Goal: Task Accomplishment & Management: Manage account settings

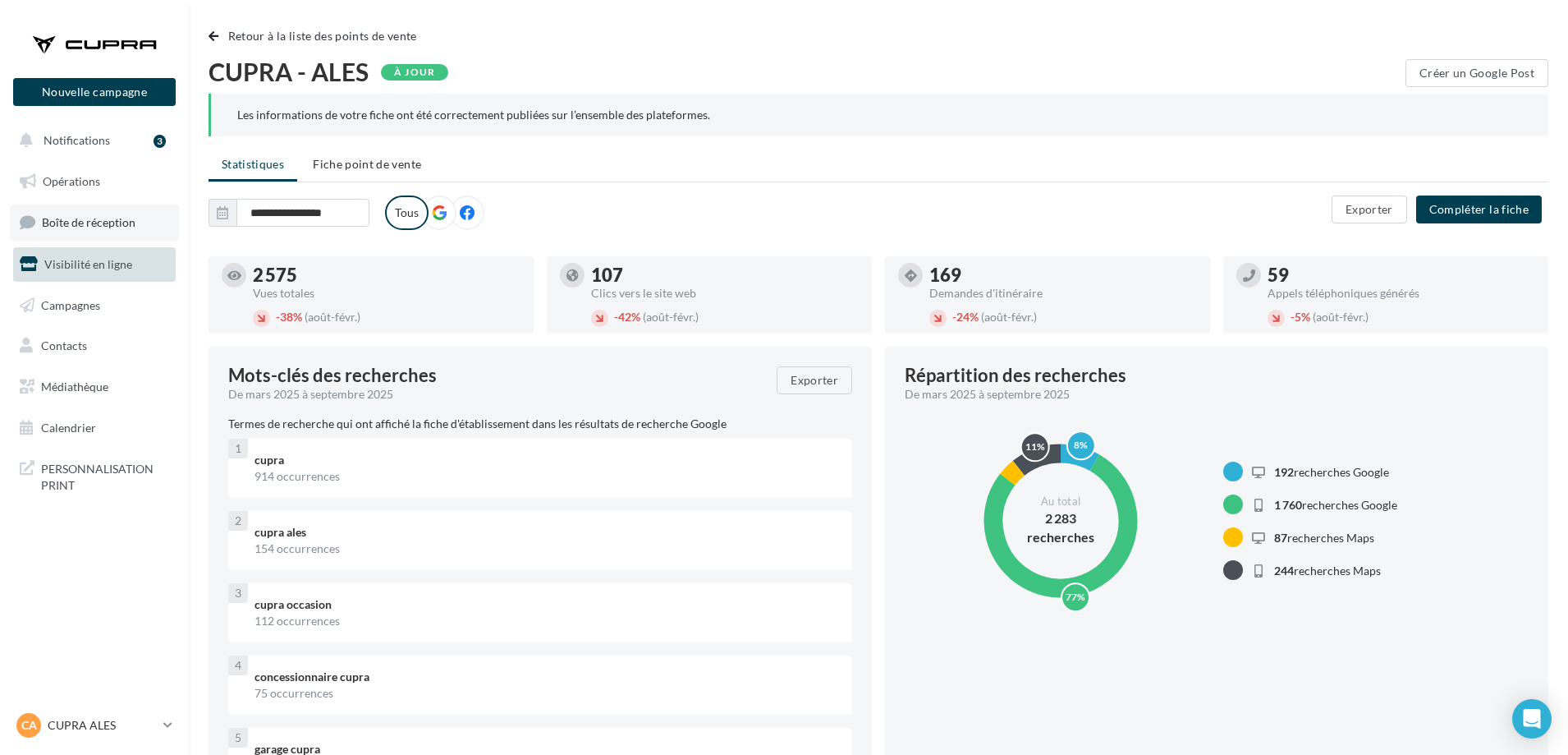
click at [90, 226] on span "Boîte de réception" at bounding box center [89, 223] width 94 height 14
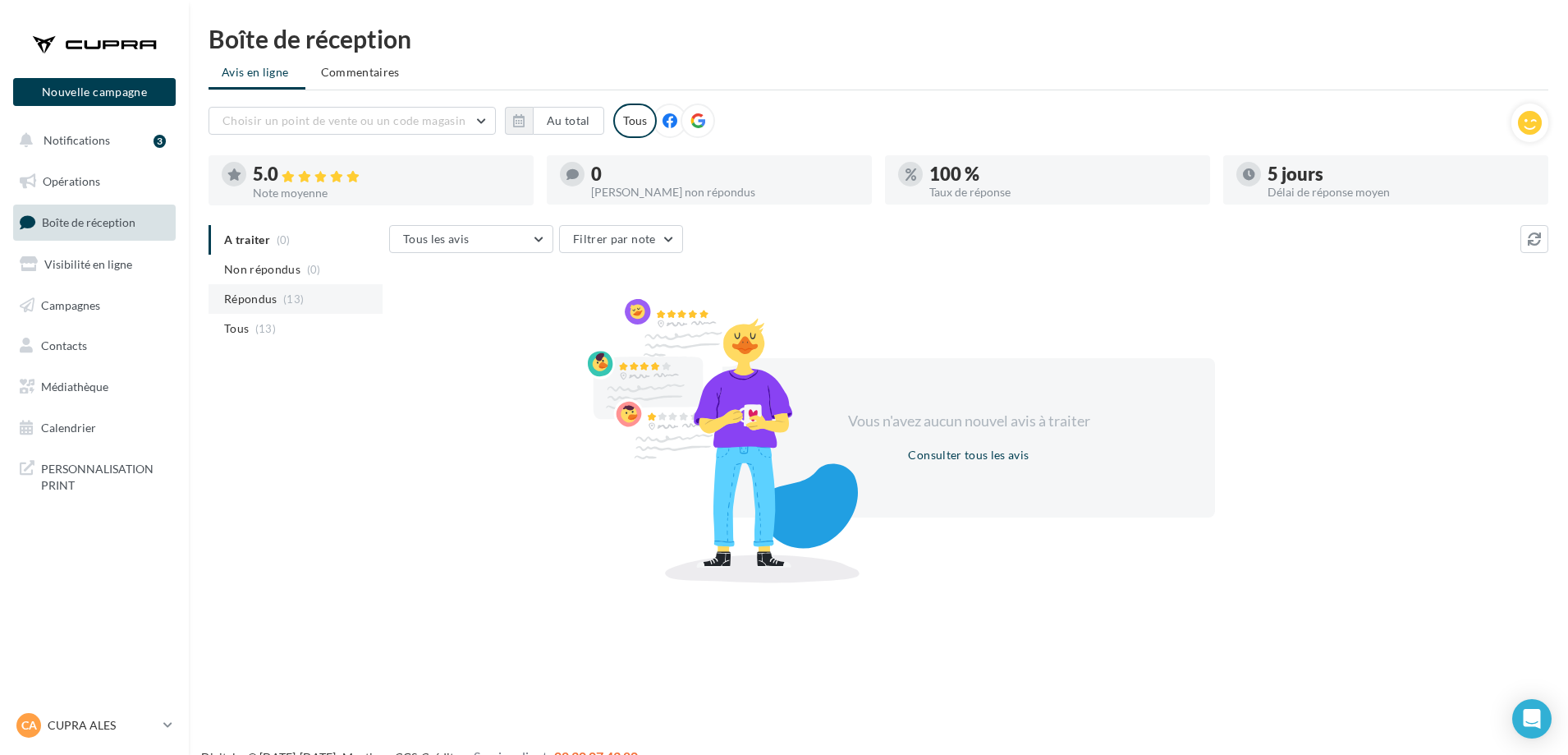
click at [263, 294] on span "Répondus" at bounding box center [251, 299] width 53 height 17
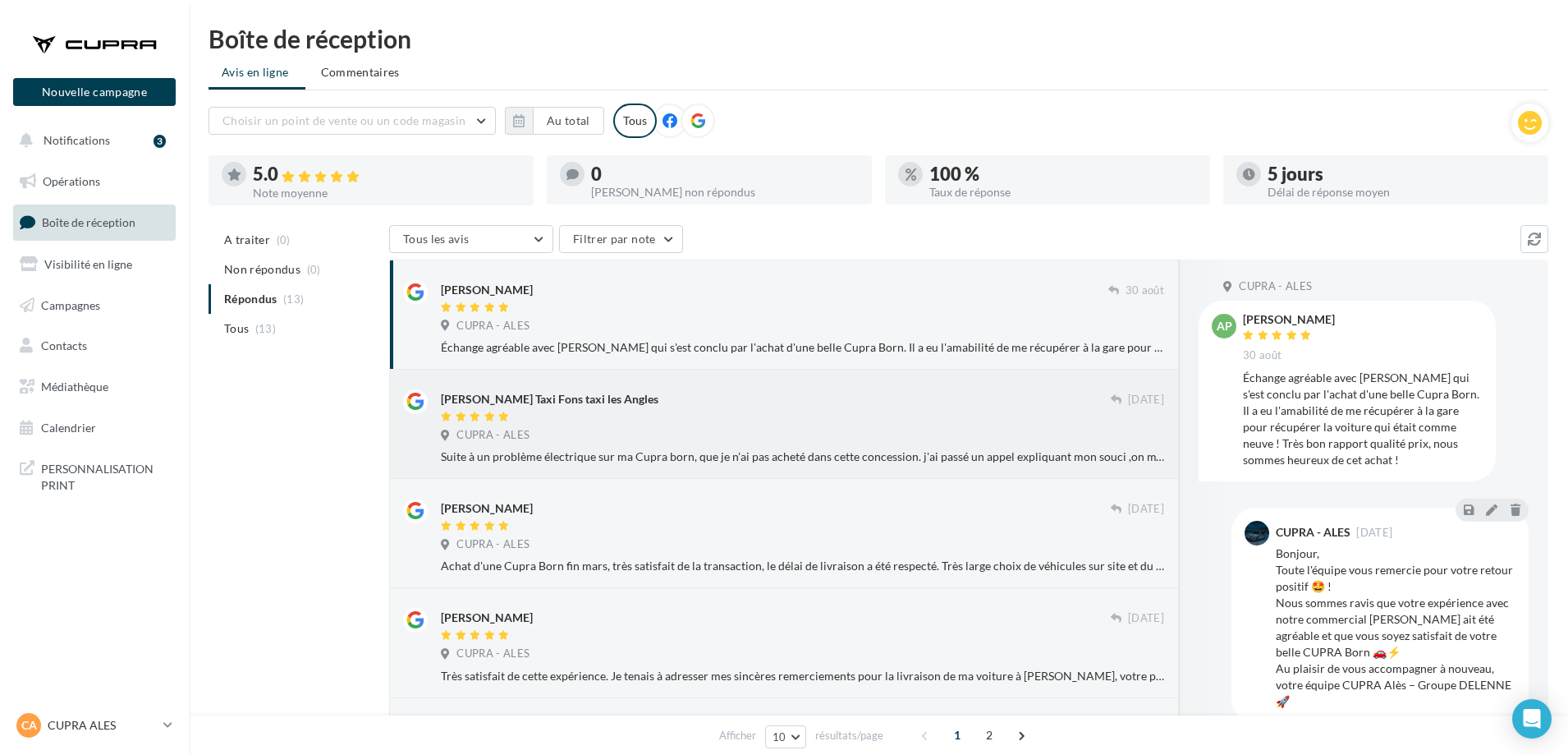
click at [517, 437] on span "CUPRA - ALES" at bounding box center [493, 435] width 73 height 15
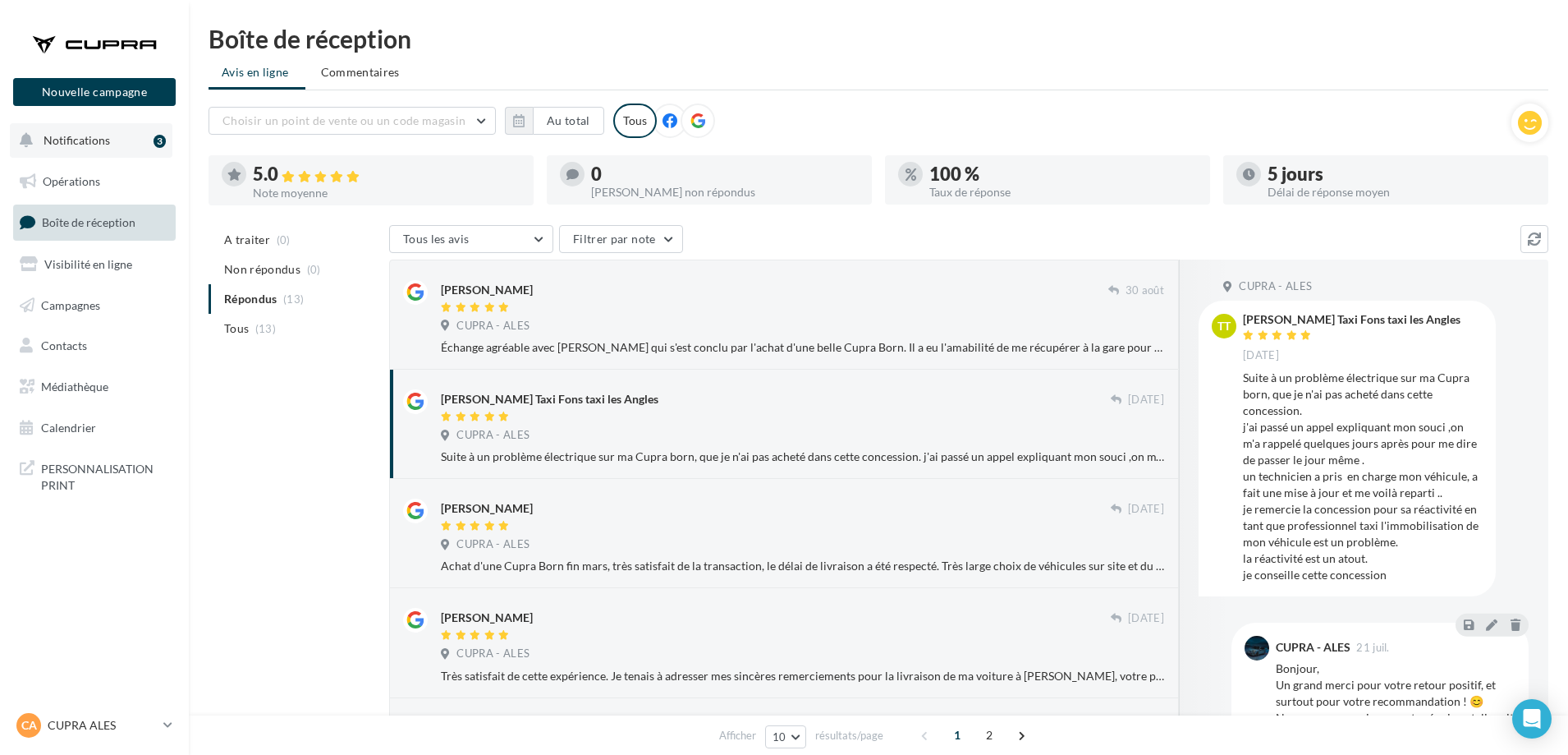
click at [147, 145] on button "Notifications 3" at bounding box center [90, 140] width 162 height 35
